Goal: Task Accomplishment & Management: Manage account settings

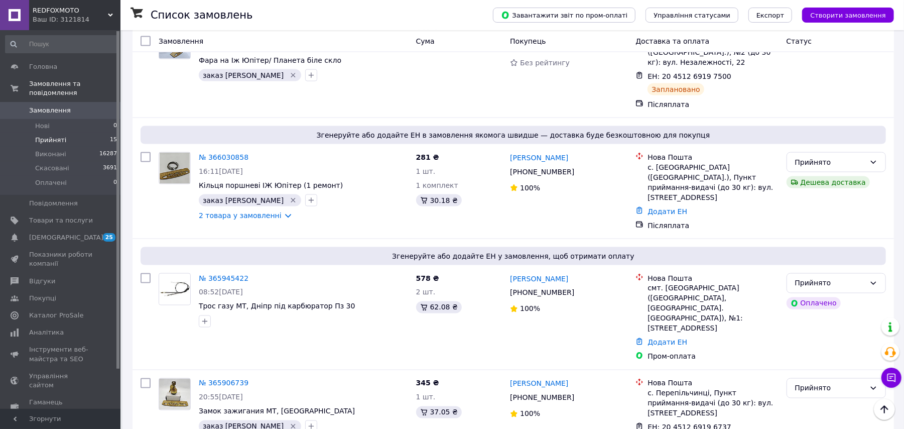
scroll to position [1071, 0]
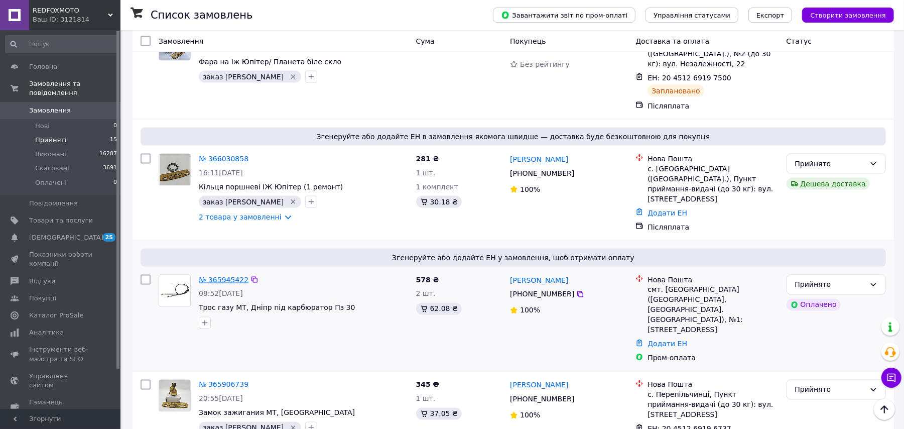
click at [226, 276] on link "№ 365945422" at bounding box center [224, 280] width 50 height 8
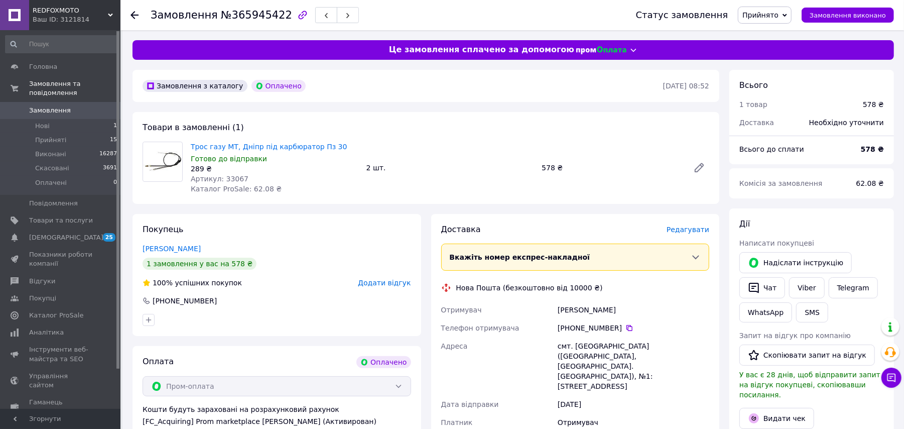
click at [691, 229] on span "Редагувати" at bounding box center [688, 229] width 43 height 8
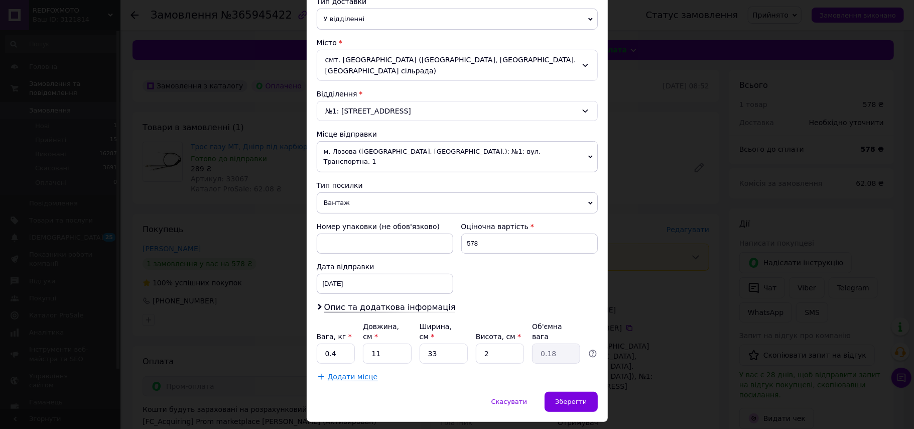
scroll to position [253, 0]
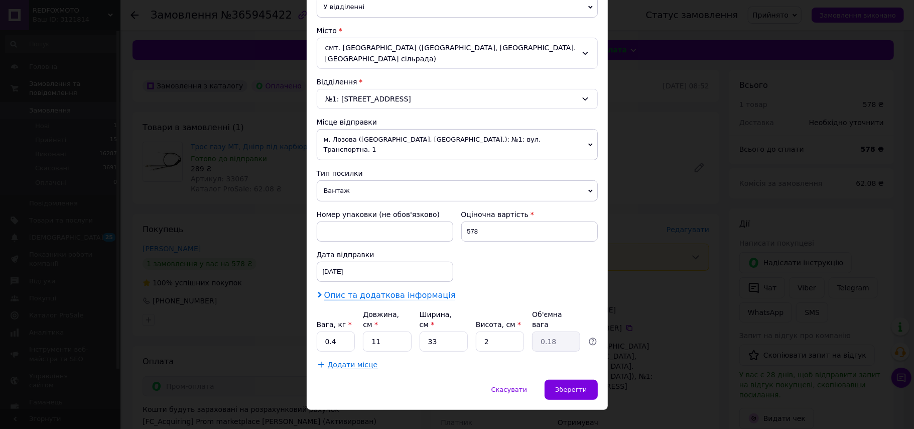
click at [362, 290] on span "Опис та додаткова інформація" at bounding box center [390, 295] width 132 height 10
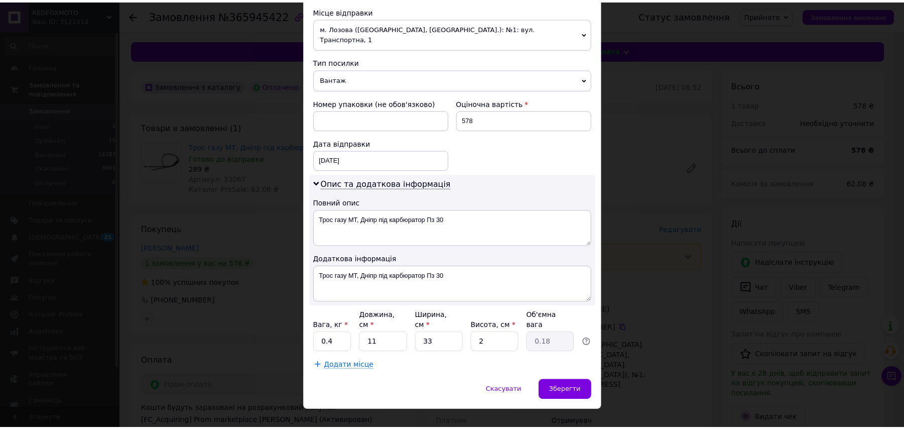
scroll to position [366, 0]
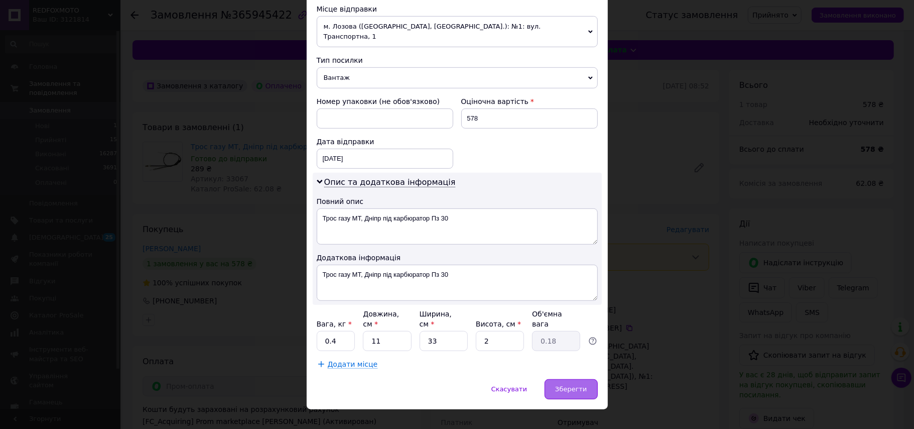
click at [564, 385] on span "Зберегти" at bounding box center [571, 389] width 32 height 8
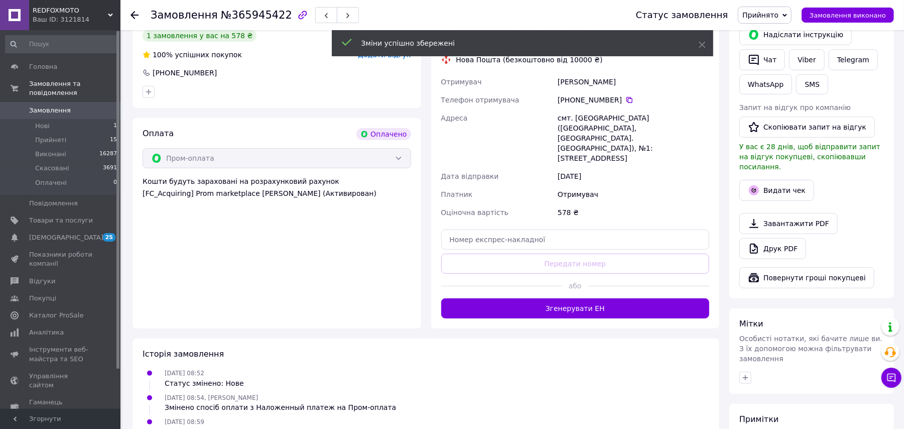
scroll to position [268, 0]
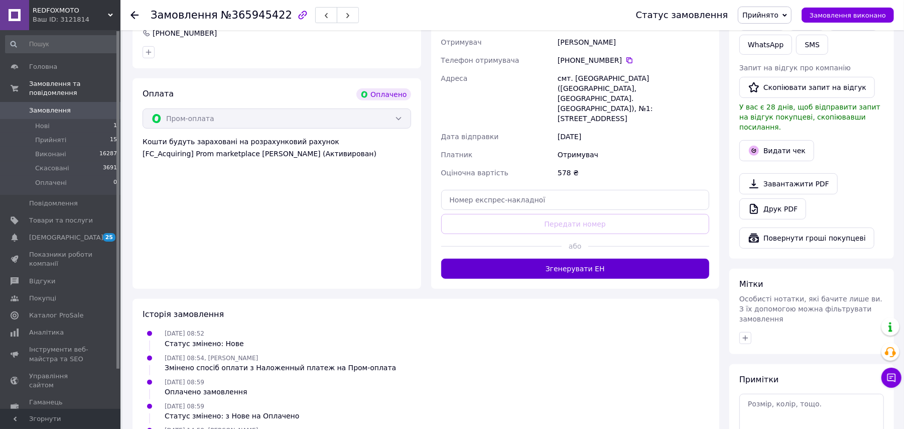
click at [538, 259] on button "Згенерувати ЕН" at bounding box center [575, 269] width 269 height 20
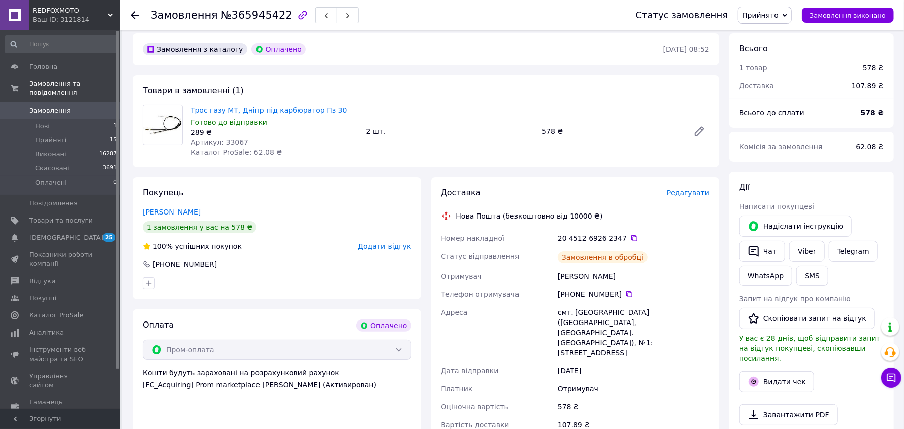
scroll to position [0, 0]
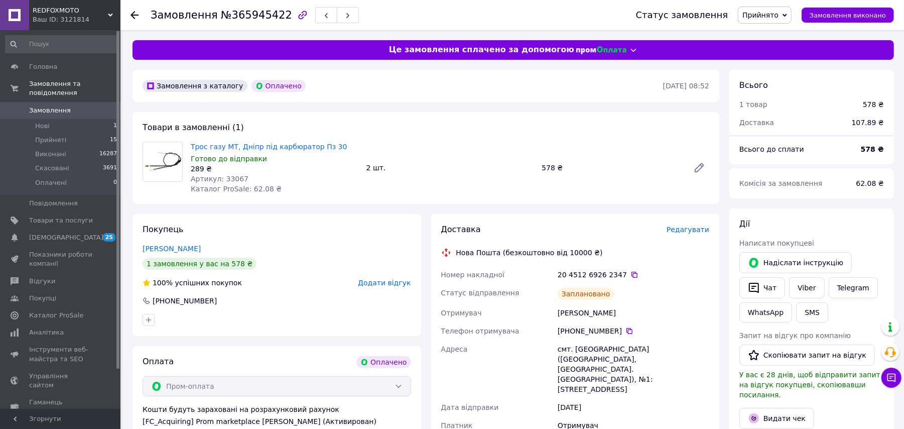
click at [134, 15] on use at bounding box center [135, 15] width 8 height 8
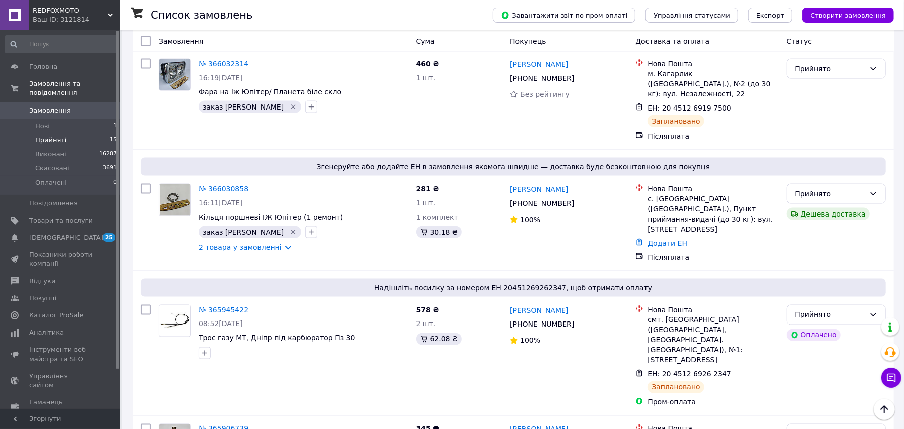
scroll to position [1019, 0]
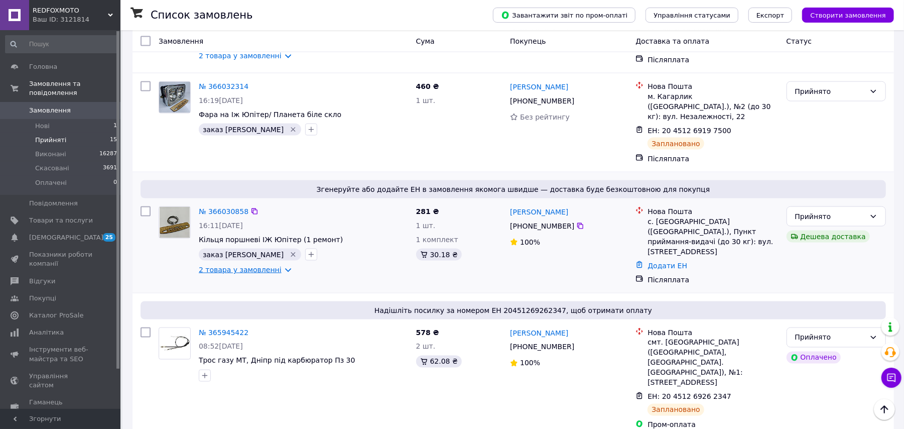
click at [237, 266] on link "2 товара у замовленні" at bounding box center [240, 270] width 83 height 8
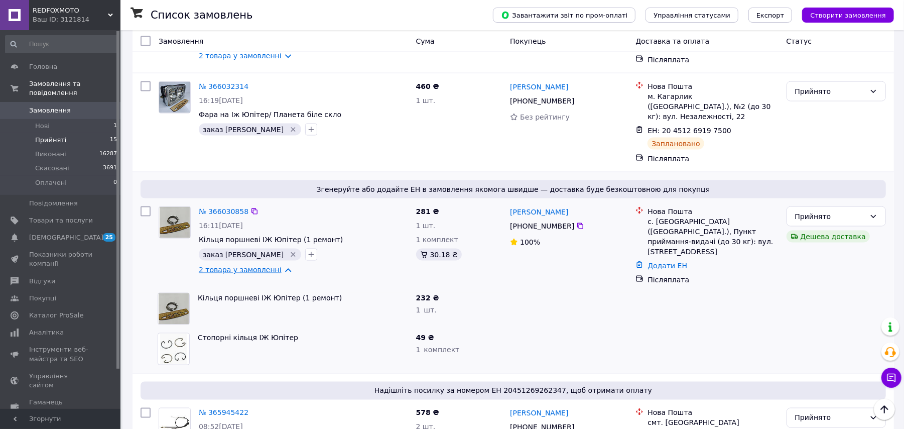
click at [237, 266] on link "2 товара у замовленні" at bounding box center [240, 270] width 83 height 8
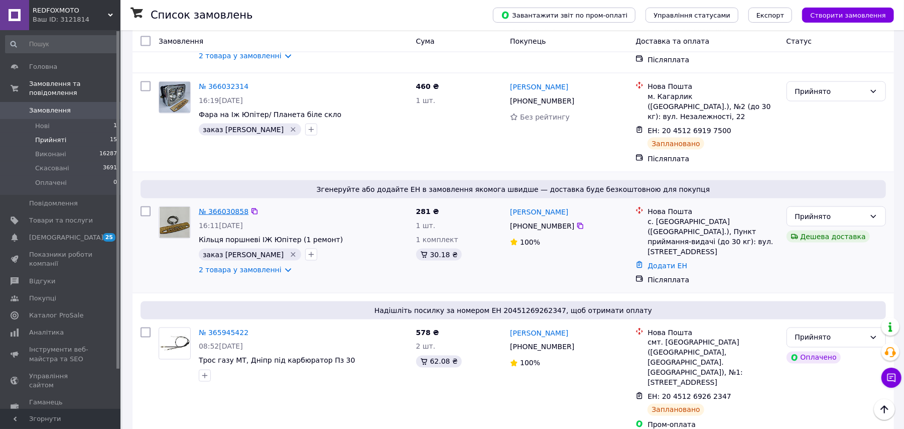
click at [223, 207] on link "№ 366030858" at bounding box center [224, 211] width 50 height 8
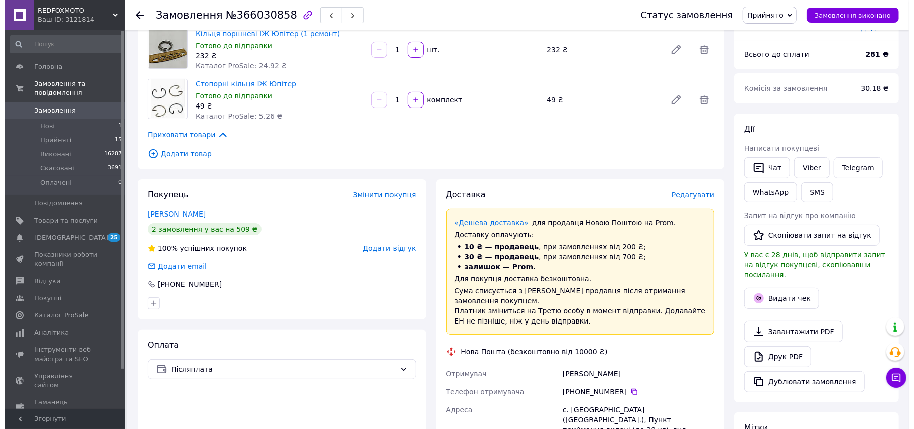
scroll to position [83, 0]
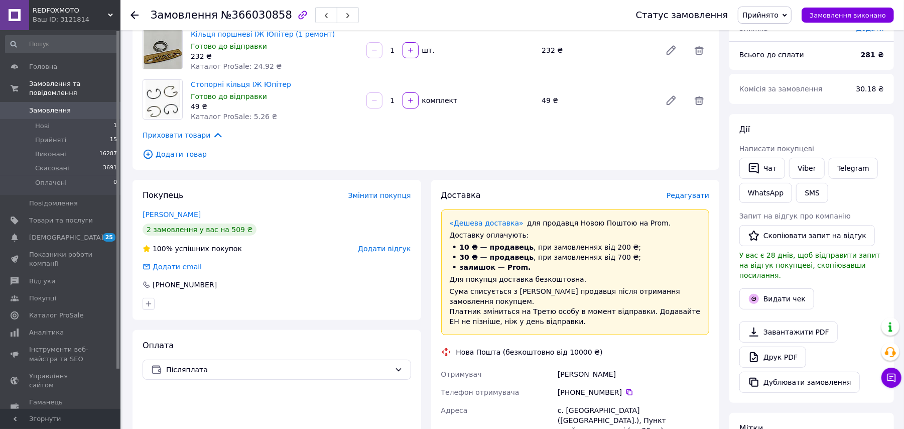
click at [693, 190] on div "Доставка Редагувати" at bounding box center [575, 196] width 269 height 12
click at [688, 197] on span "Редагувати" at bounding box center [688, 195] width 43 height 8
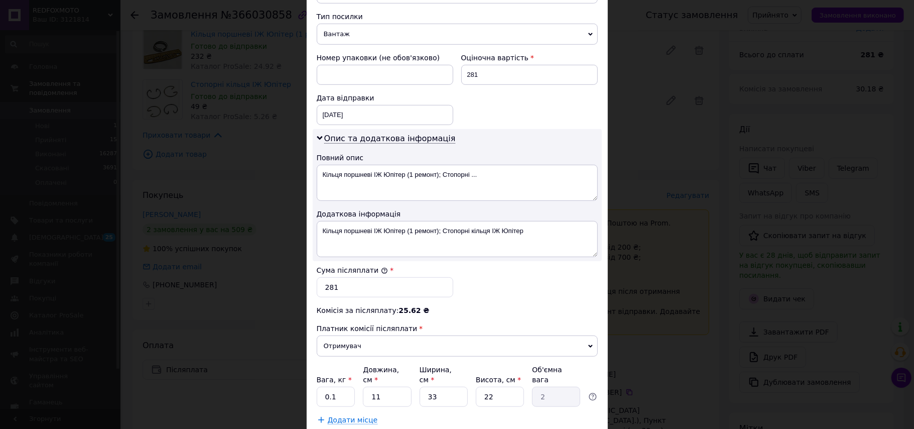
scroll to position [402, 0]
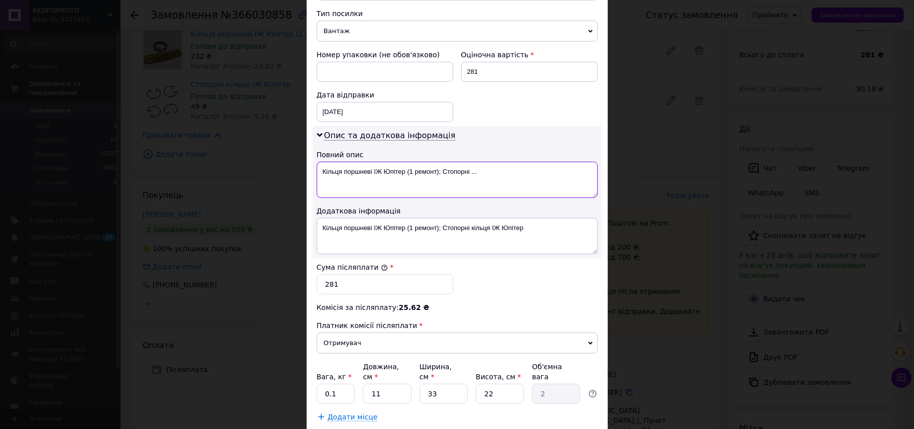
drag, startPoint x: 496, startPoint y: 167, endPoint x: 316, endPoint y: 169, distance: 179.8
click at [317, 169] on textarea "Кільця поршневі ІЖ Юпітер (1 ремонт); Стопорні ..." at bounding box center [457, 180] width 281 height 36
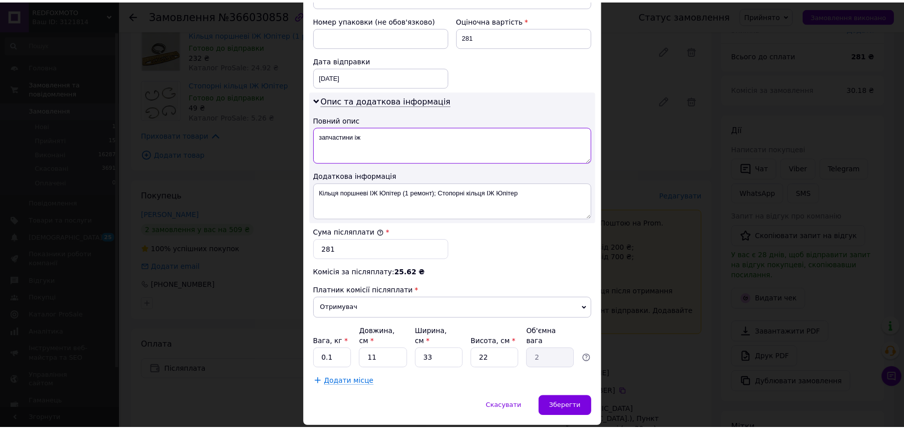
scroll to position [455, 0]
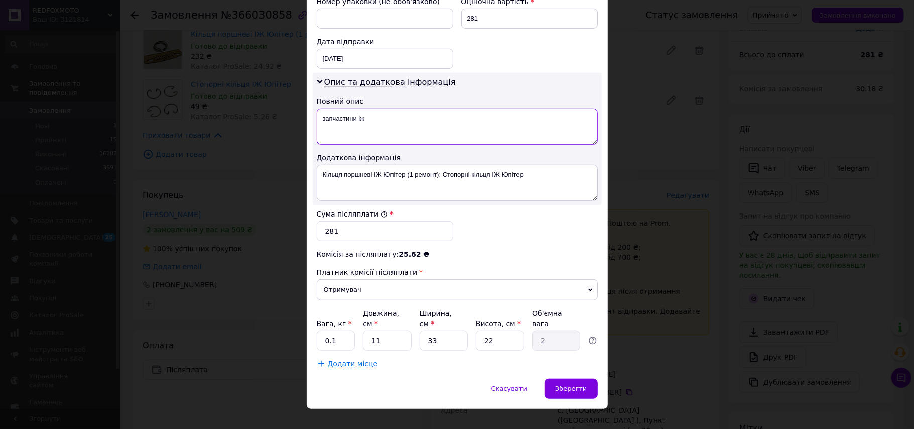
type textarea "запчастини іж"
click at [506, 330] on input "22" at bounding box center [500, 340] width 48 height 20
type input "2"
type input "0.18"
type input "2"
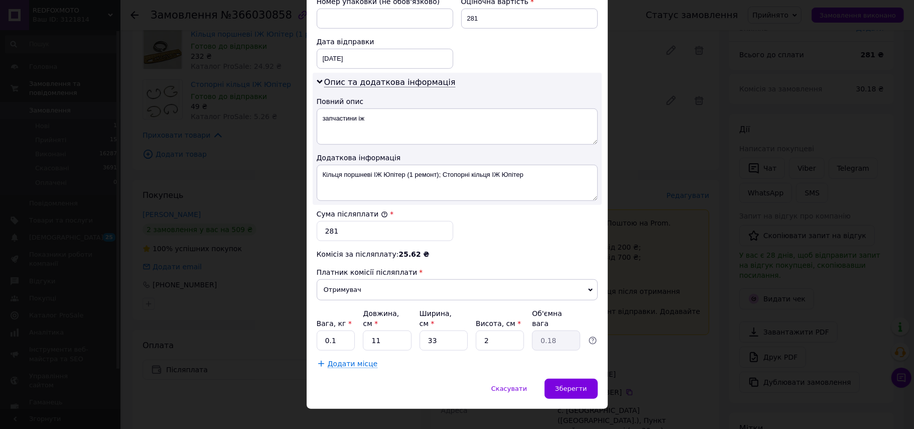
drag, startPoint x: 418, startPoint y: 373, endPoint x: 426, endPoint y: 374, distance: 8.2
click at [418, 379] on div "Скасувати   Зберегти" at bounding box center [457, 394] width 301 height 30
click at [579, 385] on span "Зберегти" at bounding box center [571, 389] width 32 height 8
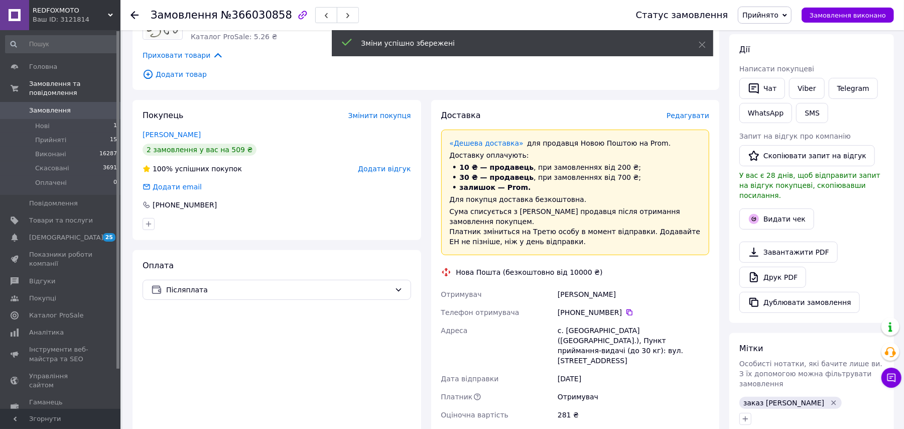
scroll to position [350, 0]
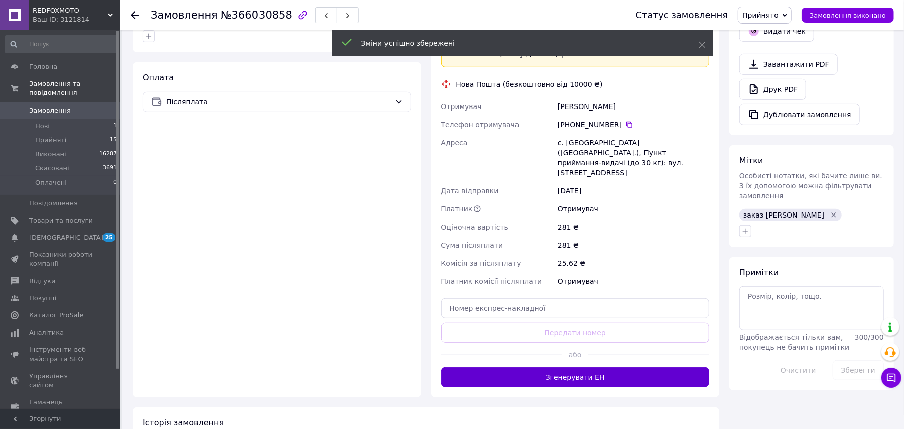
click at [581, 367] on button "Згенерувати ЕН" at bounding box center [575, 377] width 269 height 20
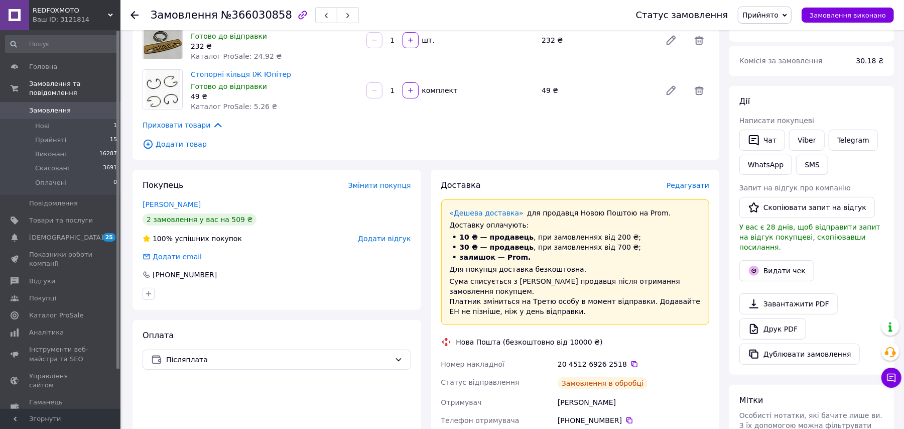
scroll to position [0, 0]
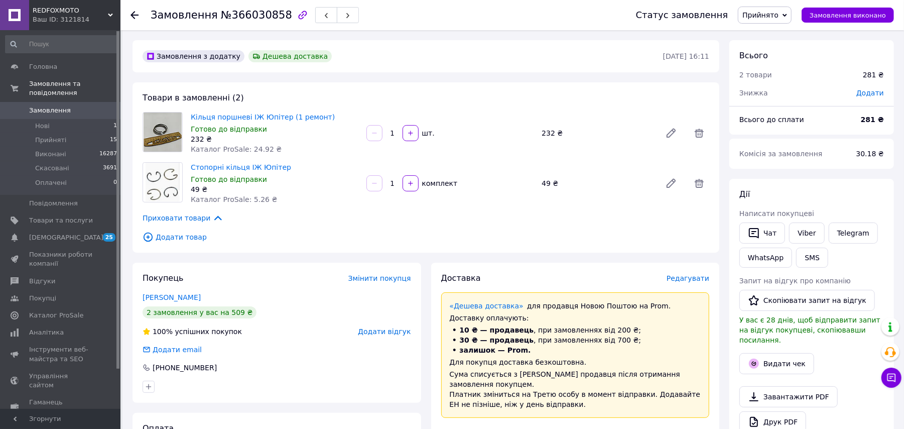
click at [139, 13] on div at bounding box center [141, 15] width 20 height 30
click at [128, 15] on div "Замовлення №366030858 Статус замовлення Прийнято Виконано Скасовано Оплачено За…" at bounding box center [513, 15] width 784 height 30
click at [135, 15] on icon at bounding box center [135, 15] width 8 height 8
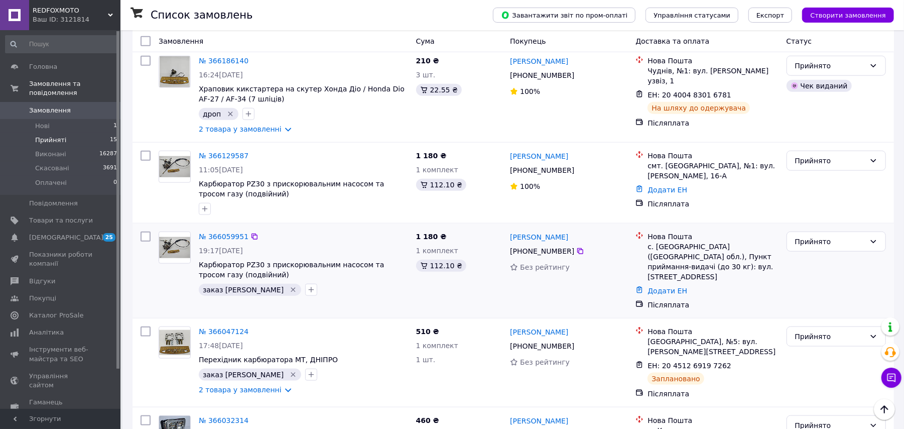
scroll to position [669, 0]
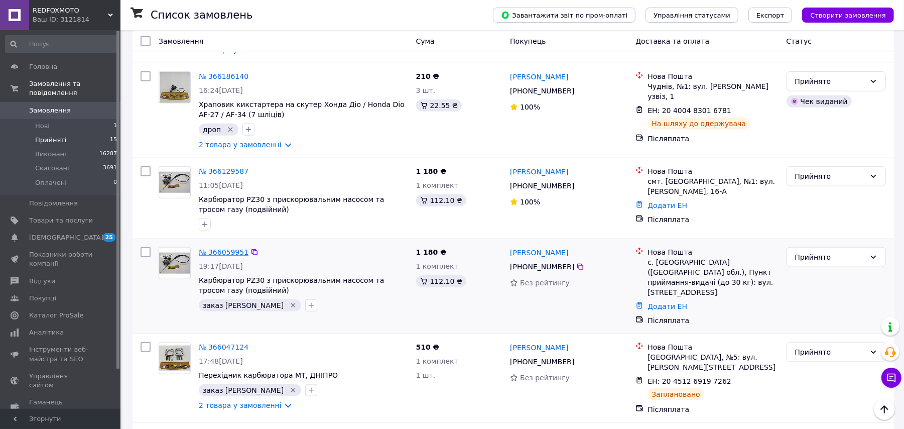
click at [215, 248] on link "№ 366059951" at bounding box center [224, 252] width 50 height 8
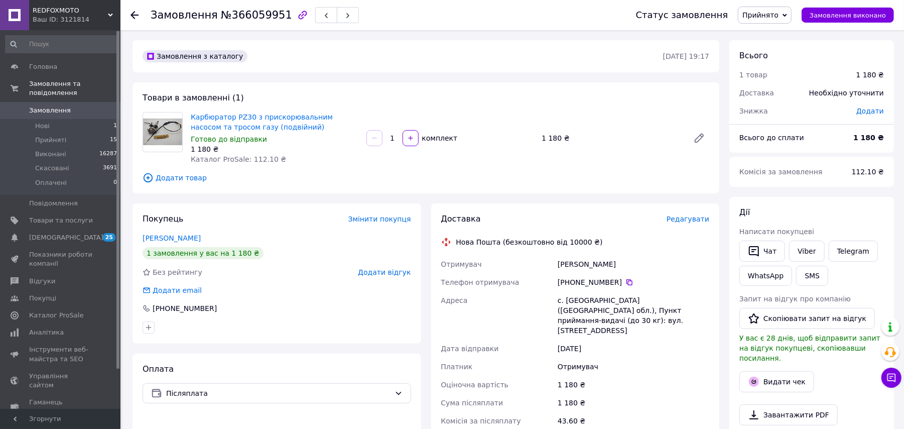
click at [694, 220] on span "Редагувати" at bounding box center [688, 219] width 43 height 8
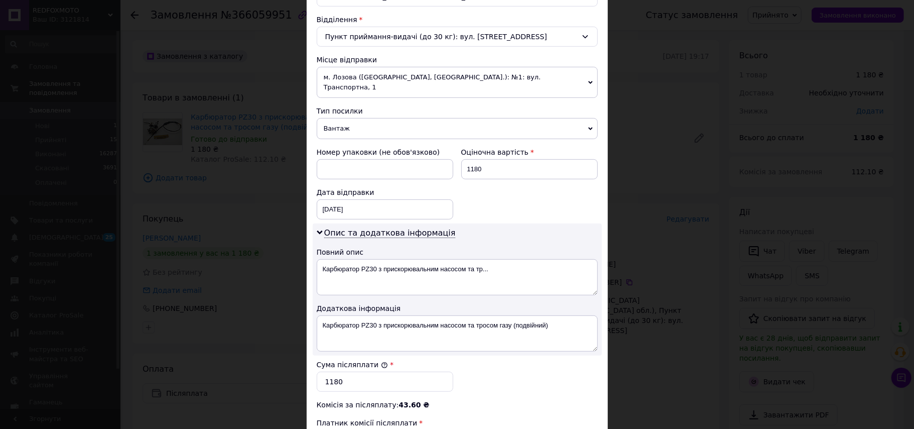
scroll to position [334, 0]
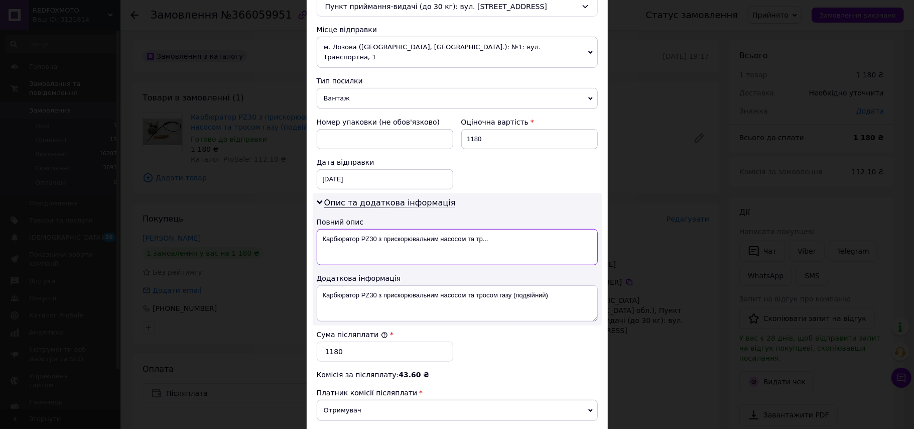
drag, startPoint x: 507, startPoint y: 233, endPoint x: 440, endPoint y: 227, distance: 67.1
click at [440, 229] on textarea "Карбюратор PZ30 з прискорювальним насосом та тр..." at bounding box center [457, 247] width 281 height 36
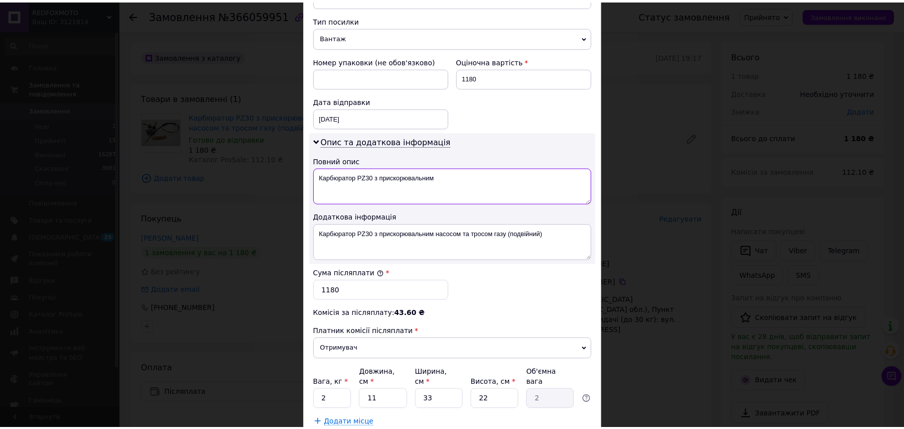
scroll to position [455, 0]
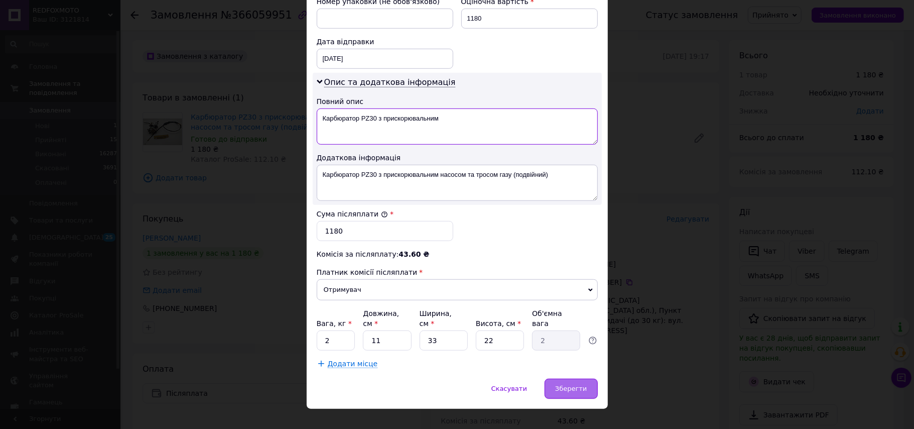
type textarea "Карбюратор PZ30 з прискорювальним"
click at [586, 379] on div "Зберегти" at bounding box center [571, 389] width 53 height 20
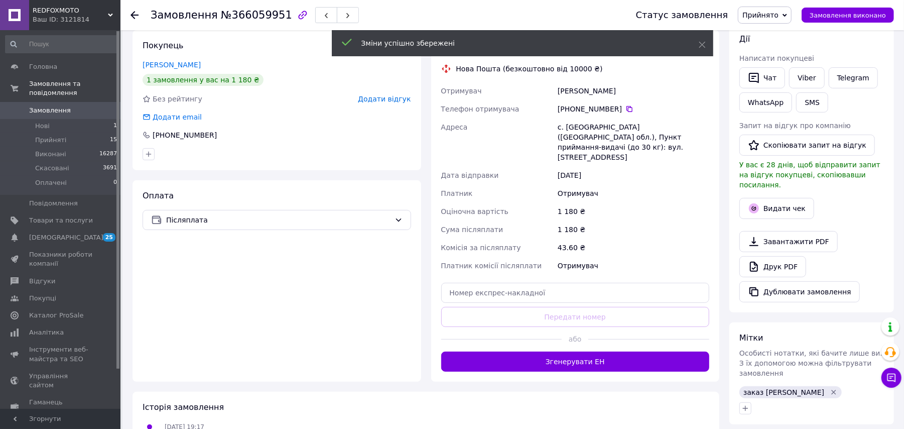
scroll to position [201, 0]
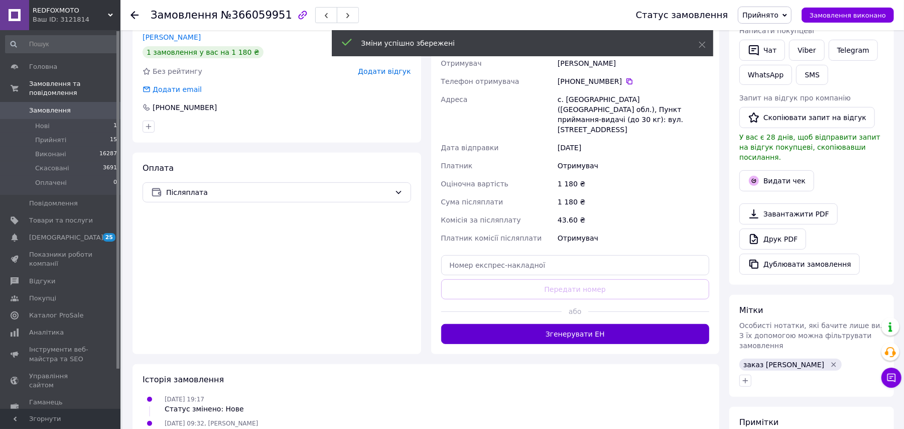
click at [578, 324] on button "Згенерувати ЕН" at bounding box center [575, 334] width 269 height 20
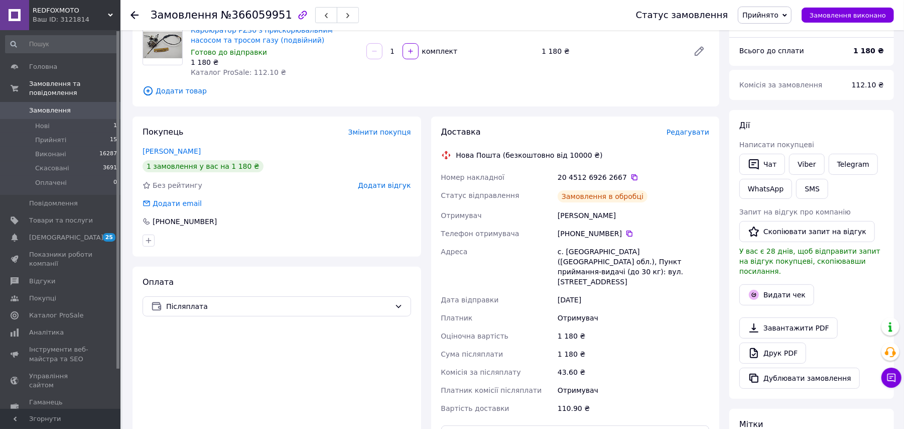
scroll to position [0, 0]
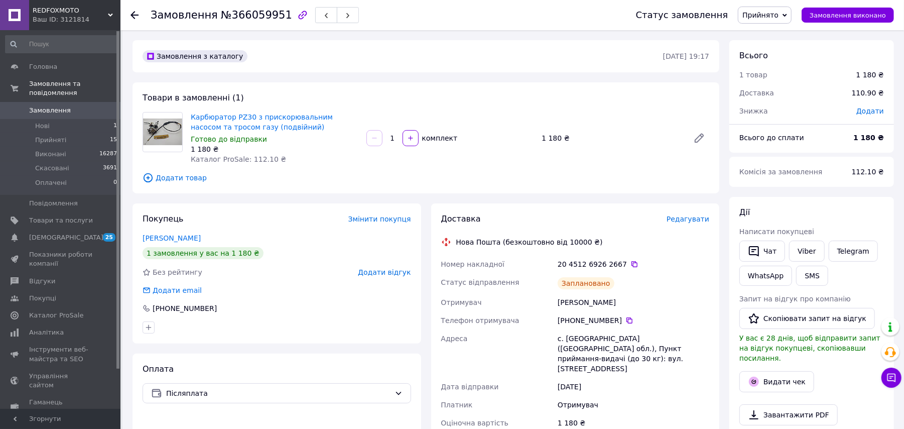
click at [132, 12] on icon at bounding box center [135, 15] width 8 height 8
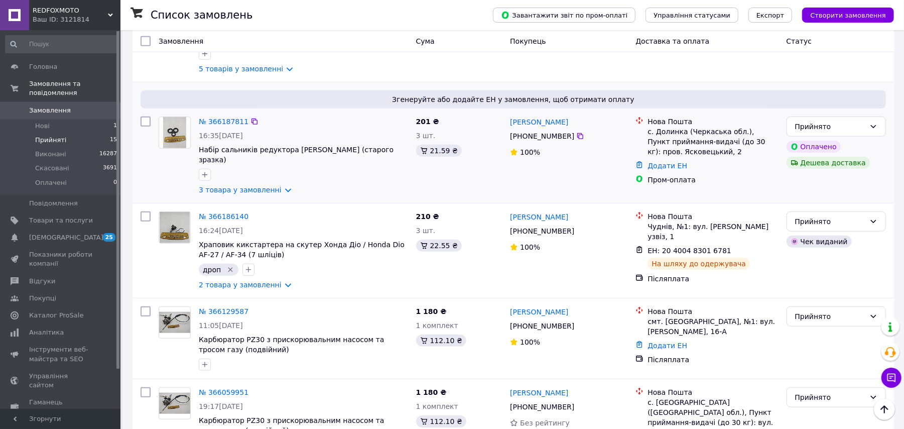
scroll to position [535, 0]
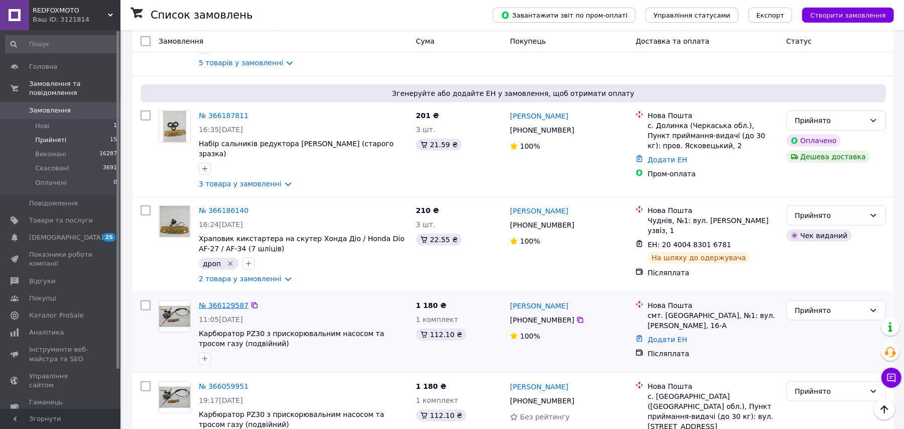
click at [214, 301] on link "№ 366129587" at bounding box center [224, 305] width 50 height 8
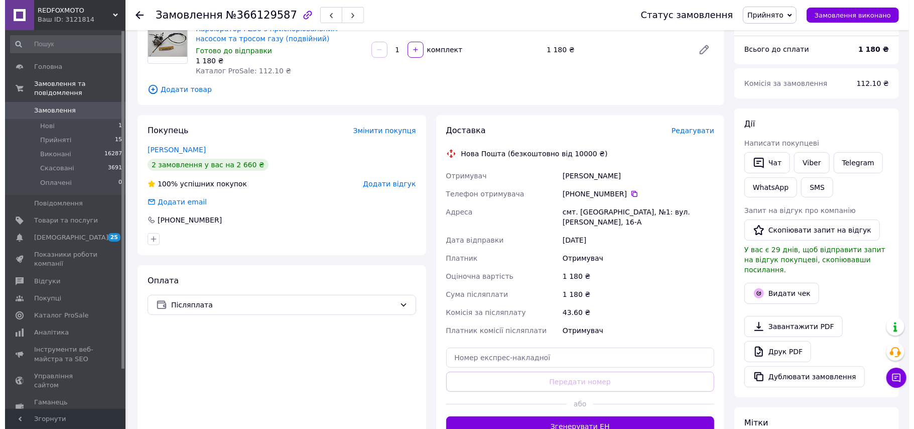
scroll to position [87, 0]
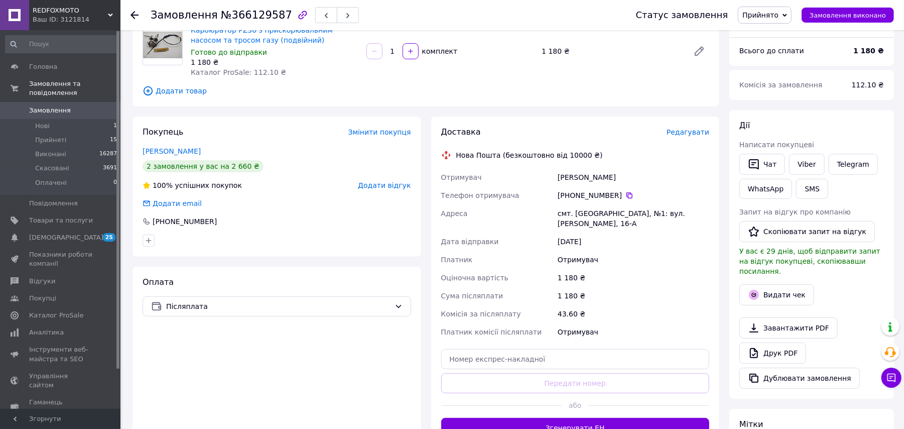
click at [685, 130] on span "Редагувати" at bounding box center [688, 132] width 43 height 8
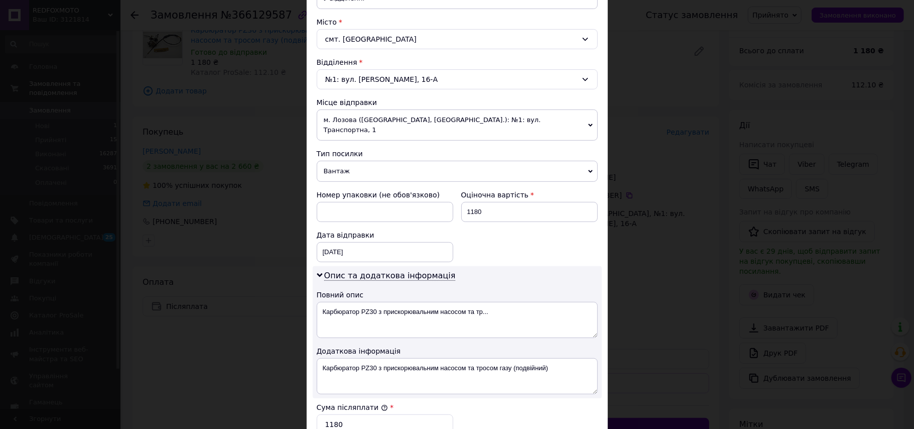
scroll to position [268, 0]
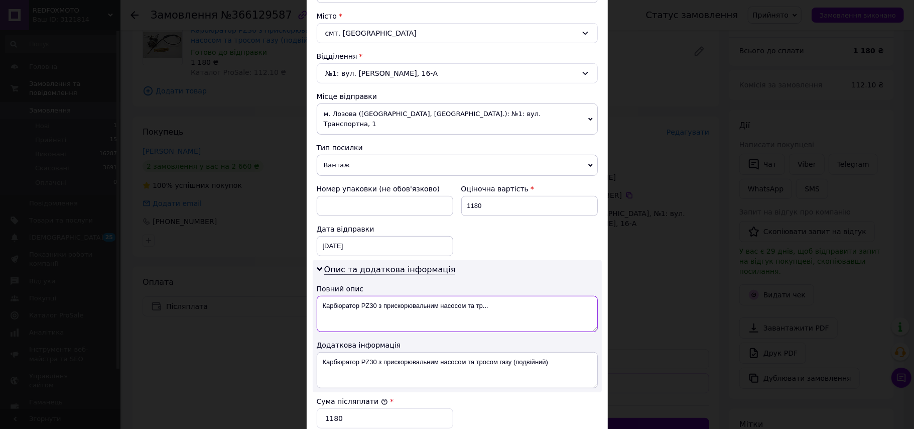
drag, startPoint x: 473, startPoint y: 300, endPoint x: 440, endPoint y: 299, distance: 32.6
click at [440, 299] on textarea "Карбюратор PZ30 з прискорювальним насосом та тр..." at bounding box center [457, 314] width 281 height 36
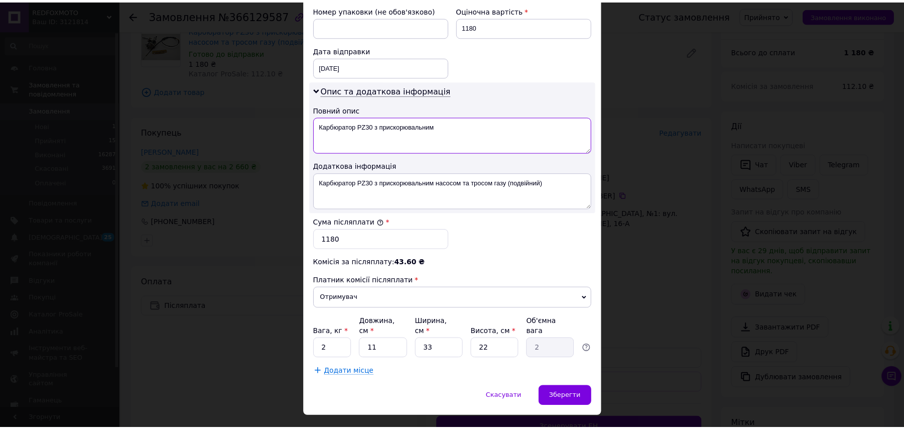
scroll to position [455, 0]
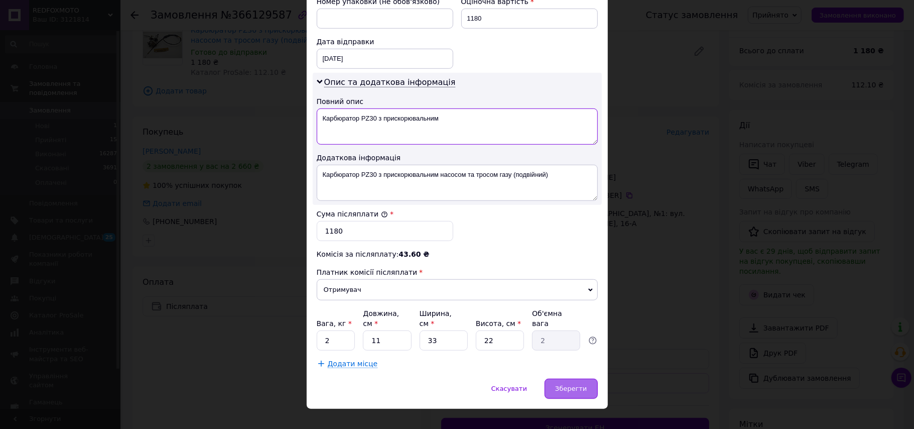
type textarea "Карбюратор PZ30 з прискорювальним"
click at [583, 385] on span "Зберегти" at bounding box center [571, 389] width 32 height 8
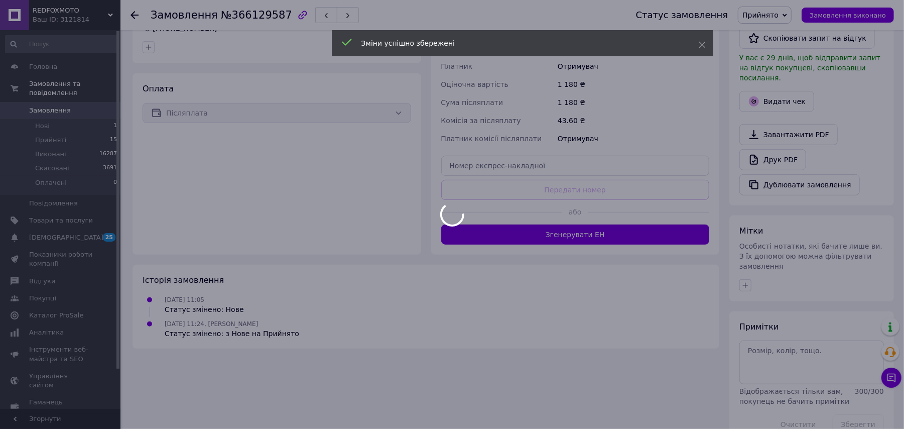
scroll to position [288, 0]
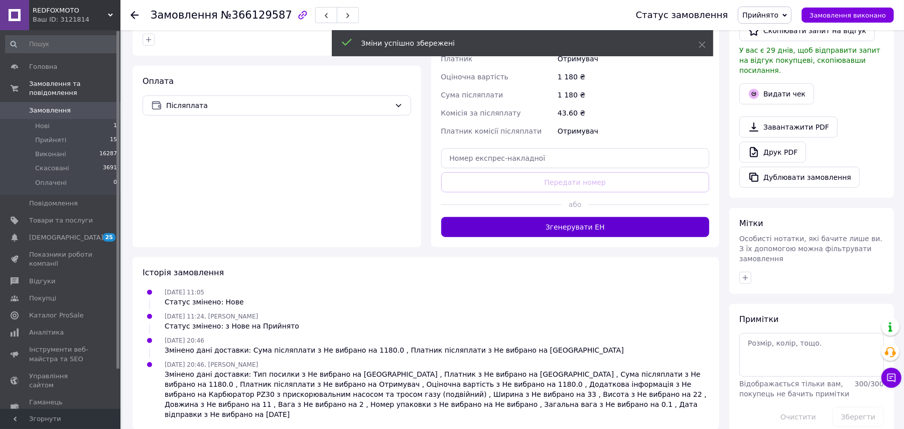
click at [604, 230] on button "Згенерувати ЕН" at bounding box center [575, 227] width 269 height 20
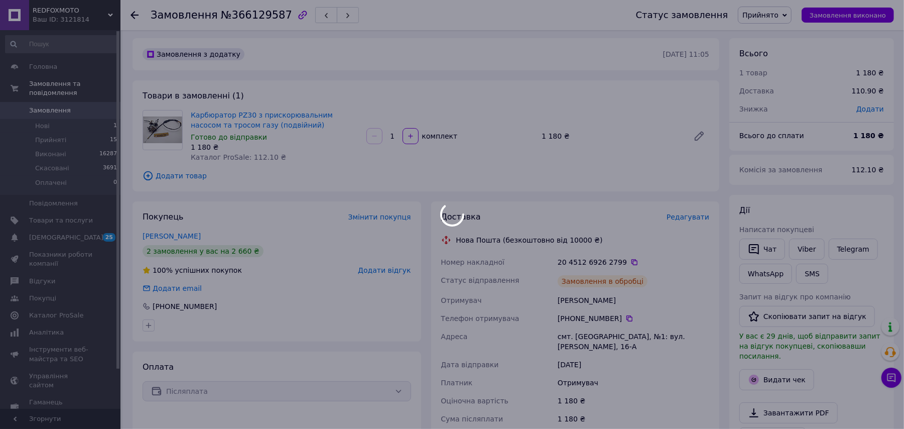
scroll to position [0, 0]
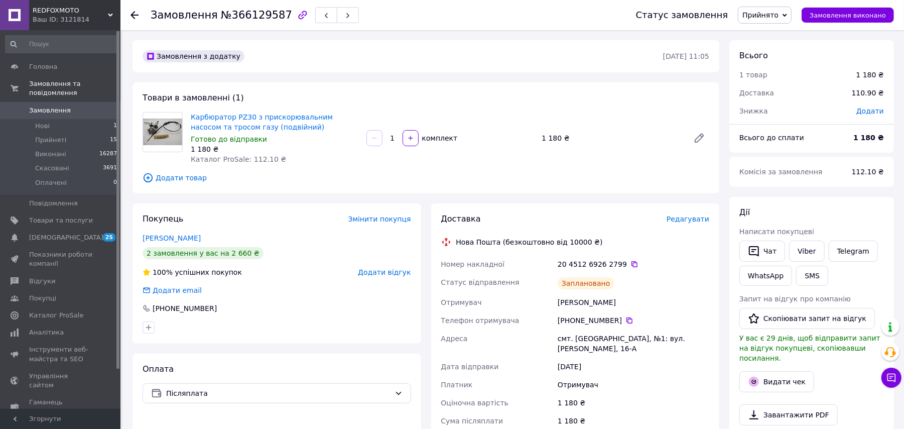
click at [133, 15] on icon at bounding box center [135, 15] width 8 height 8
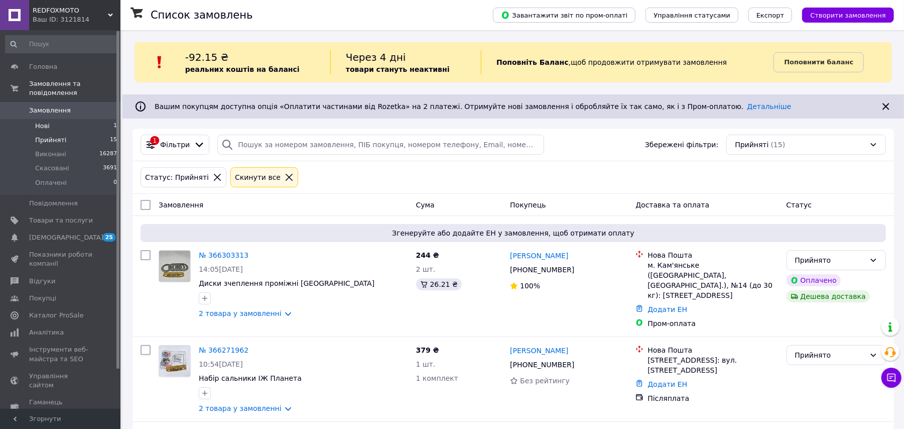
click at [54, 119] on li "Нові 1" at bounding box center [61, 126] width 123 height 14
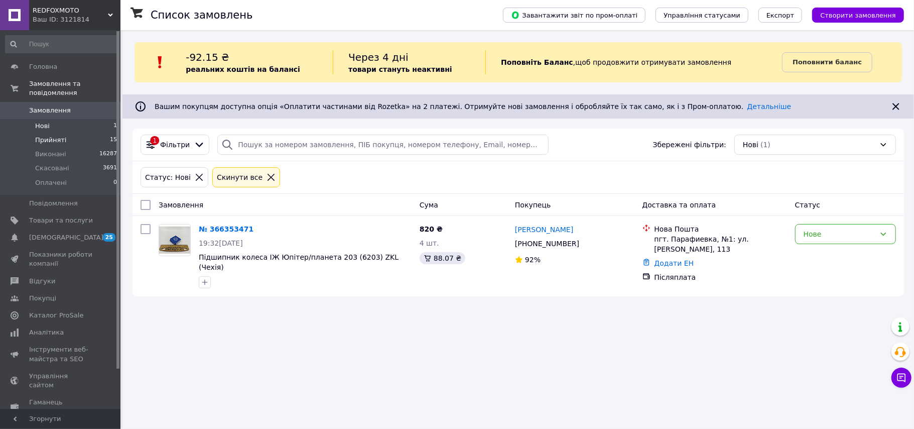
click at [45, 136] on span "Прийняті" at bounding box center [50, 140] width 31 height 9
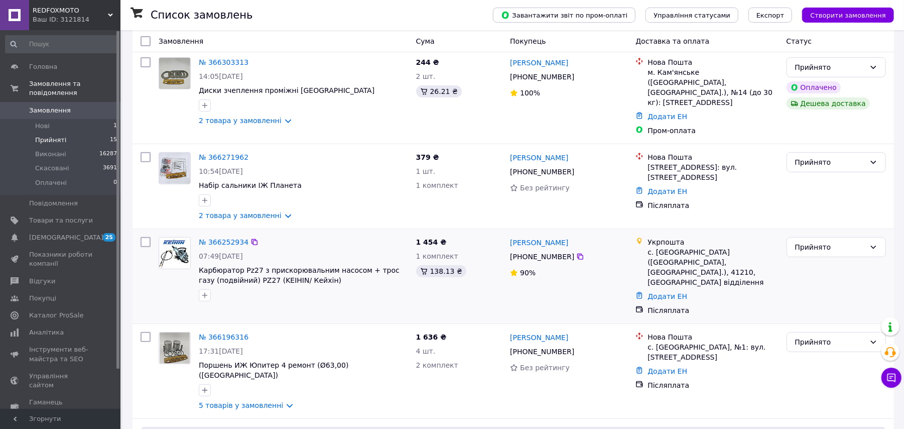
scroll to position [201, 0]
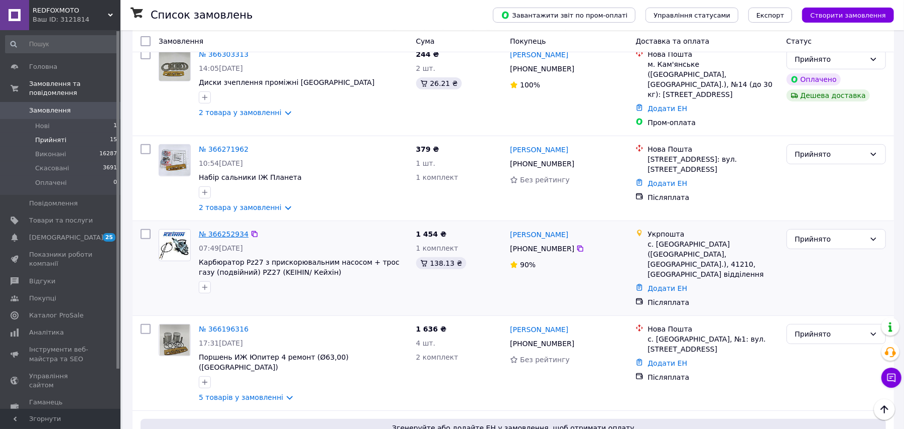
click at [212, 230] on link "№ 366252934" at bounding box center [224, 234] width 50 height 8
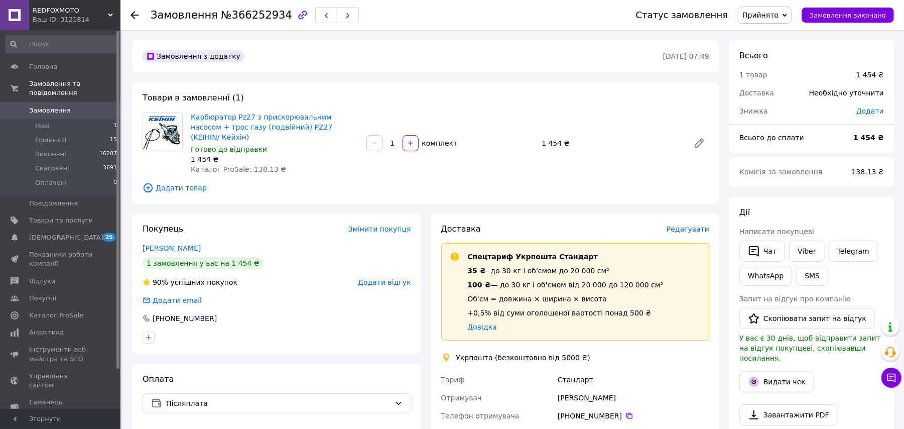
click at [688, 225] on span "Редагувати" at bounding box center [688, 229] width 43 height 8
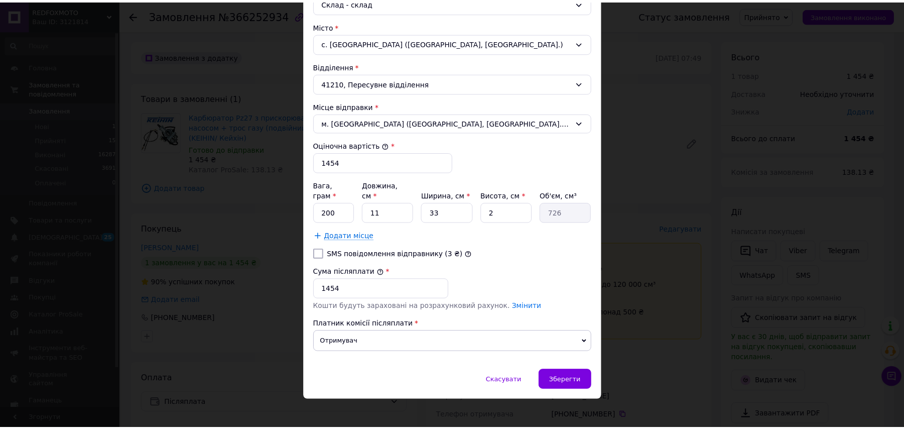
scroll to position [297, 0]
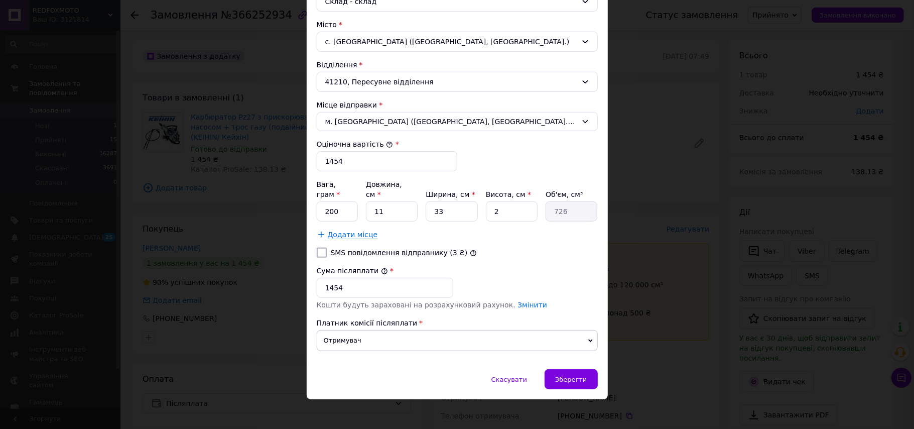
drag, startPoint x: 569, startPoint y: 371, endPoint x: 629, endPoint y: 391, distance: 63.5
click at [569, 376] on span "Зберегти" at bounding box center [571, 380] width 32 height 8
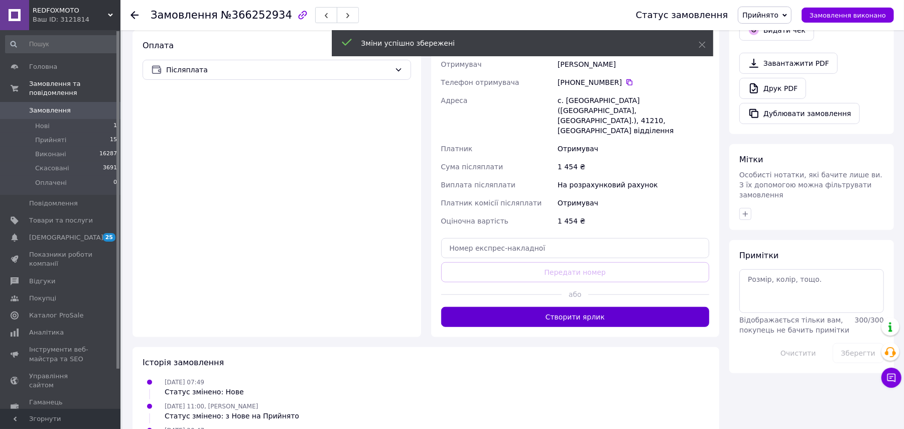
scroll to position [334, 0]
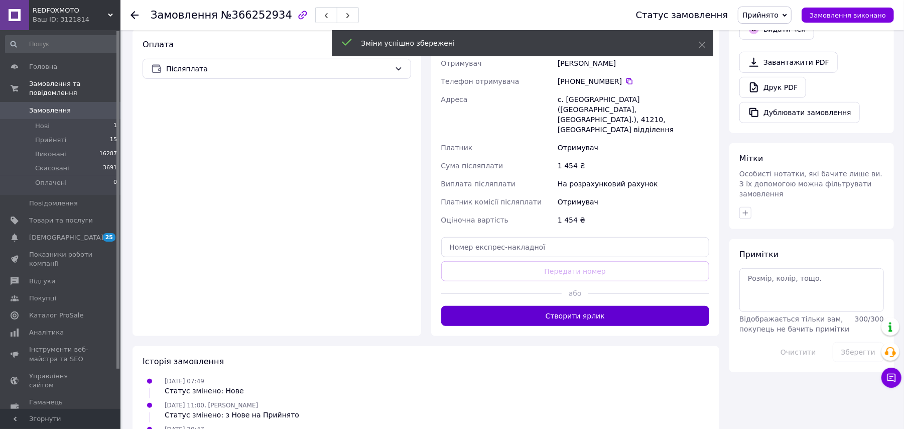
click at [563, 306] on button "Створити ярлик" at bounding box center [575, 316] width 269 height 20
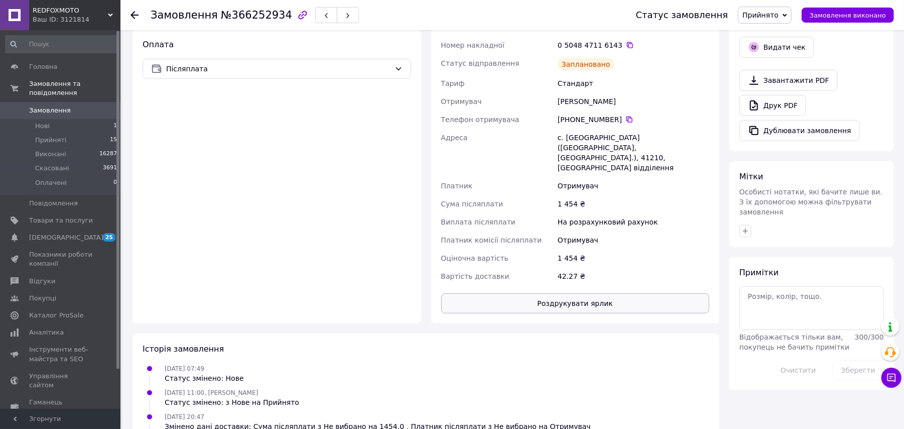
click at [584, 293] on button "Роздрукувати ярлик" at bounding box center [575, 303] width 269 height 20
